Goal: Find specific page/section: Find specific page/section

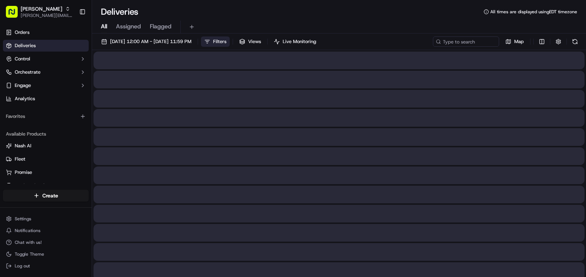
click at [226, 40] on span "Filters" at bounding box center [219, 41] width 13 height 7
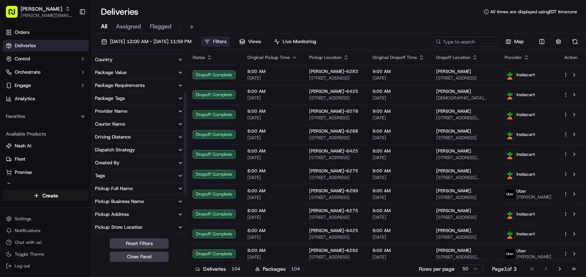
scroll to position [151, 0]
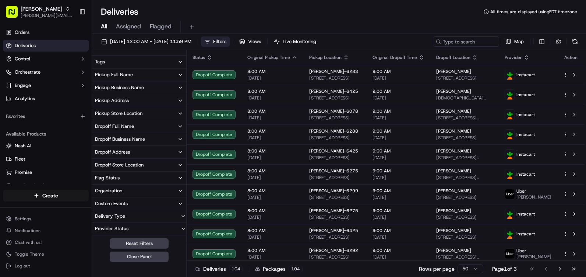
click at [128, 112] on div "Pickup Store Location" at bounding box center [119, 113] width 48 height 7
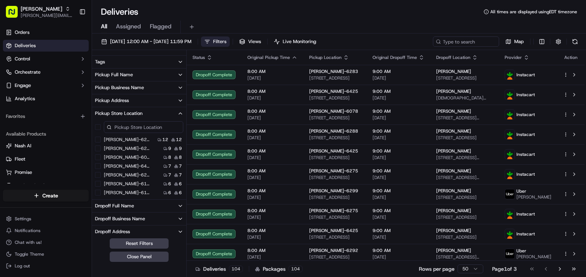
click at [133, 125] on input at bounding box center [144, 127] width 80 height 12
type input "6297"
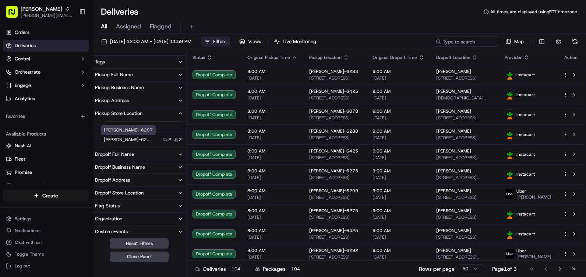
click at [125, 139] on label "[PERSON_NAME]-6297" at bounding box center [127, 140] width 47 height 6
click at [101, 139] on button "[PERSON_NAME]-6297" at bounding box center [98, 140] width 6 height 6
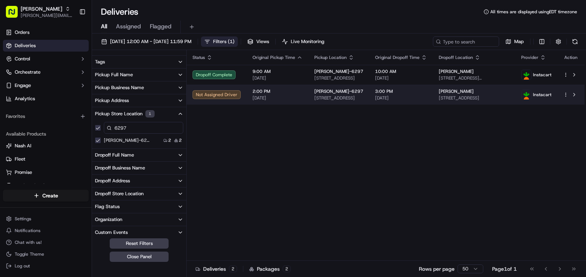
click at [332, 96] on span "[STREET_ADDRESS]" at bounding box center [338, 98] width 49 height 6
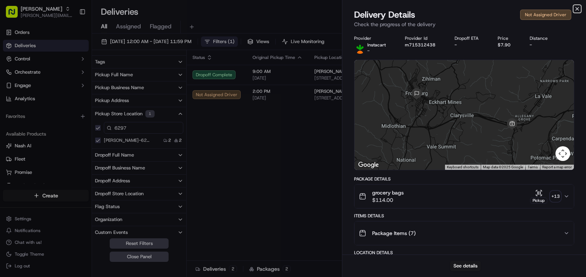
click at [577, 7] on icon "button" at bounding box center [577, 9] width 6 height 6
